Goal: Transaction & Acquisition: Purchase product/service

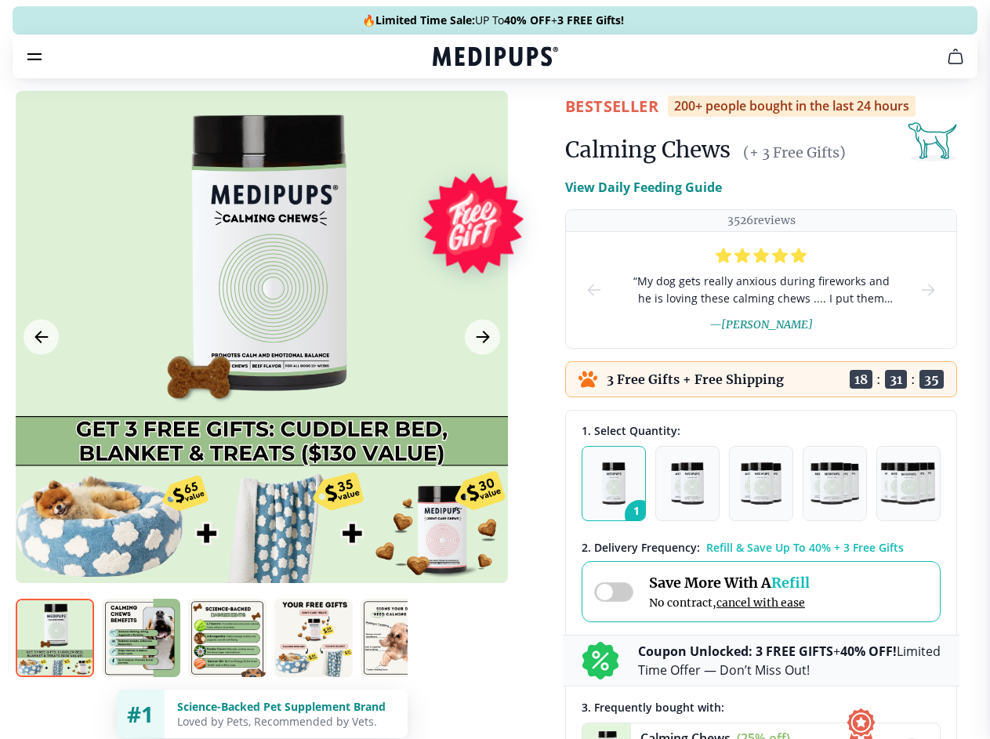
click at [451, 125] on span "Supplements" at bounding box center [490, 133] width 78 height 16
click at [531, 124] on icon "button" at bounding box center [540, 133] width 19 height 19
click at [946, 66] on icon "cart" at bounding box center [955, 56] width 19 height 19
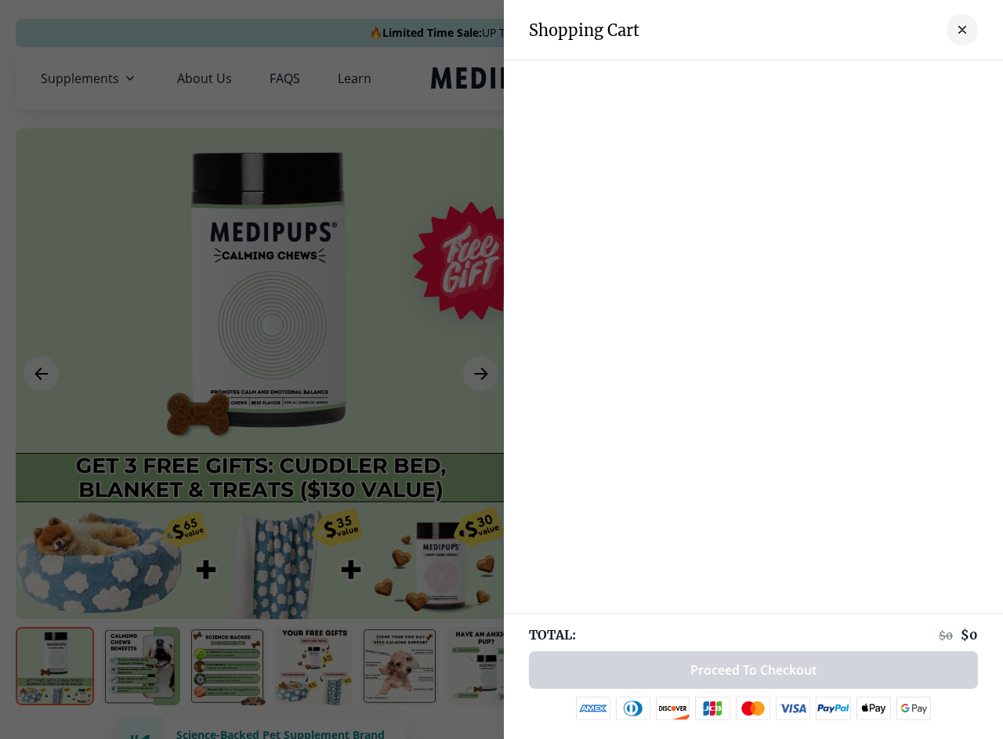
click at [762, 78] on div at bounding box center [753, 75] width 499 height 31
click at [885, 78] on div at bounding box center [753, 75] width 499 height 31
click at [937, 78] on div at bounding box center [753, 75] width 499 height 31
click at [261, 374] on div at bounding box center [501, 369] width 1003 height 739
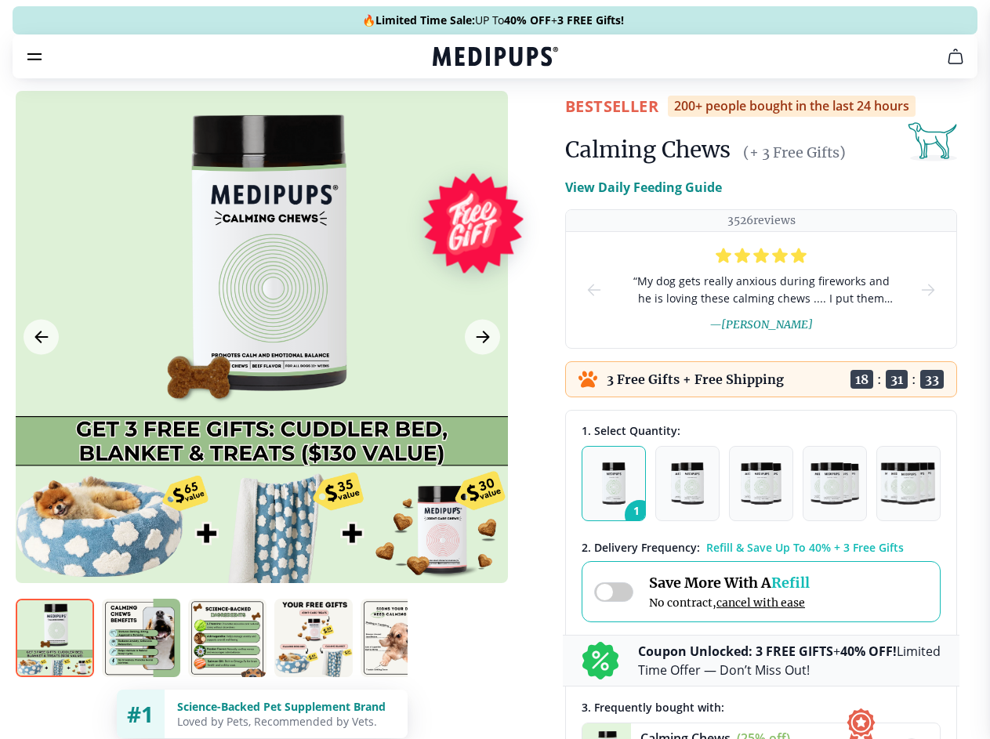
click at [41, 343] on icon "Previous Image" at bounding box center [41, 337] width 12 height 11
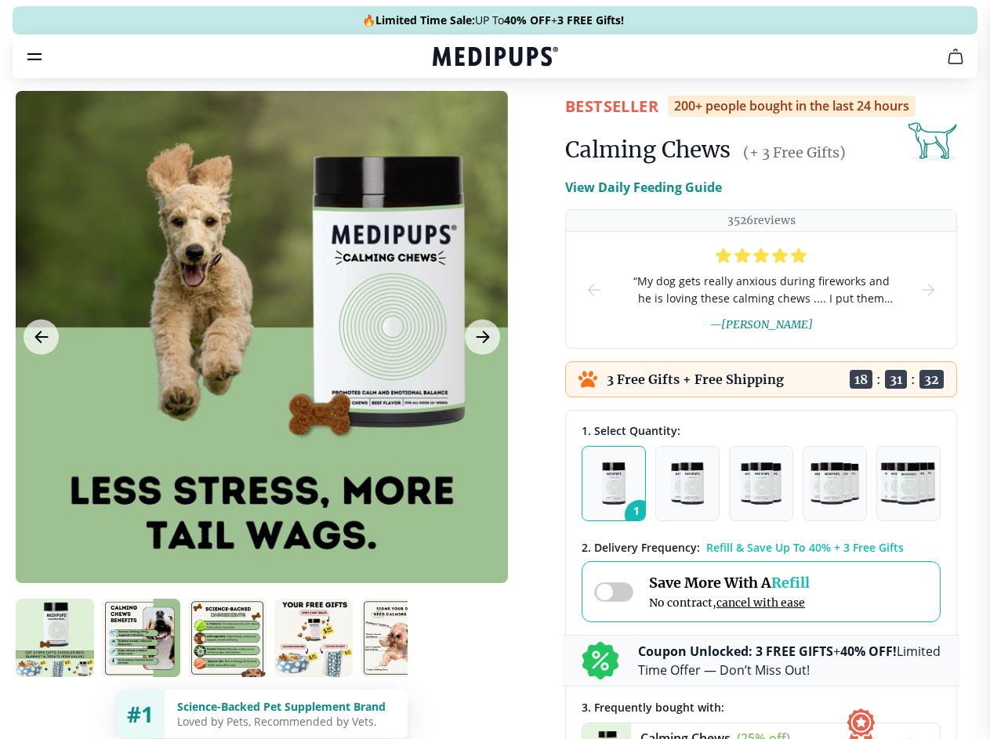
click at [480, 343] on icon "Next Image" at bounding box center [483, 337] width 12 height 11
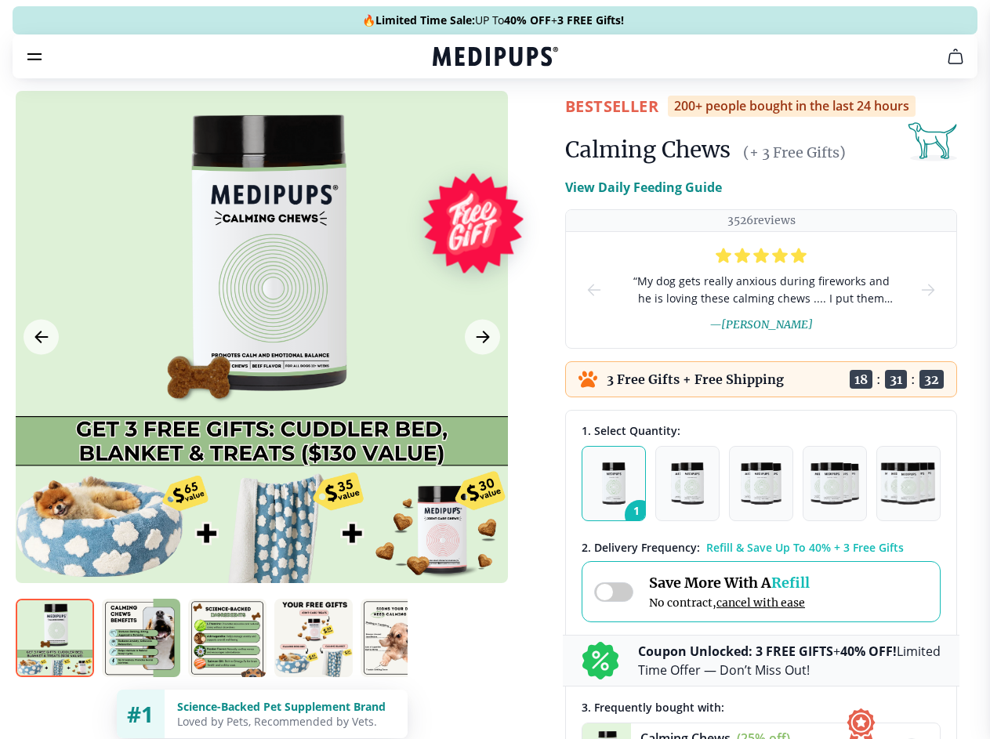
click at [55, 666] on img at bounding box center [55, 638] width 78 height 78
